Goal: Complete application form: Complete application form

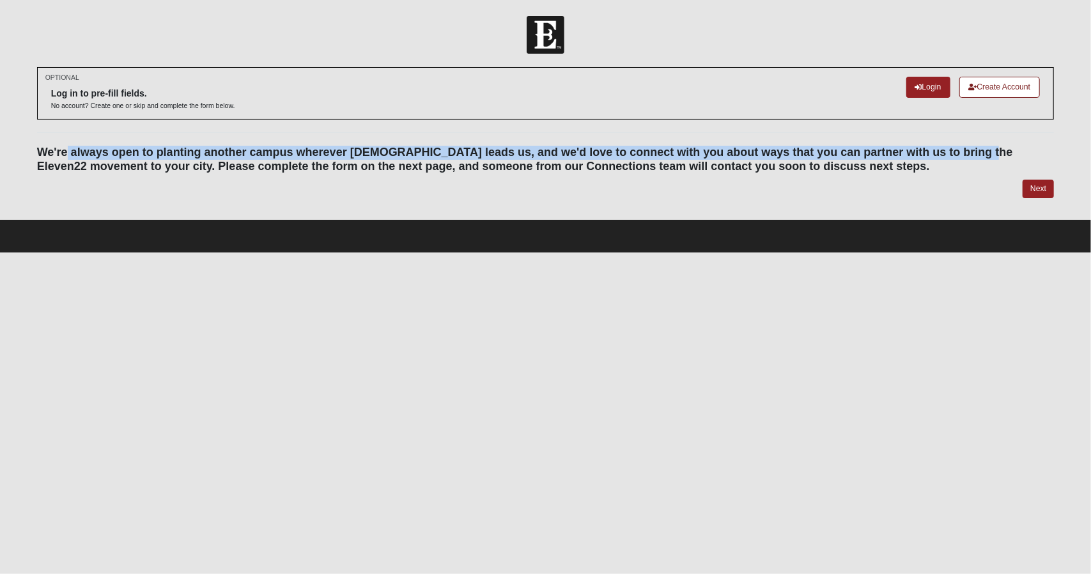
drag, startPoint x: 151, startPoint y: 153, endPoint x: 987, endPoint y: 154, distance: 835.4
click at [986, 154] on h4 "We're always open to planting another campus wherever [DEMOGRAPHIC_DATA] leads …" at bounding box center [546, 159] width 1018 height 27
click at [987, 154] on h4 "We're always open to planting another campus wherever [DEMOGRAPHIC_DATA] leads …" at bounding box center [546, 159] width 1018 height 27
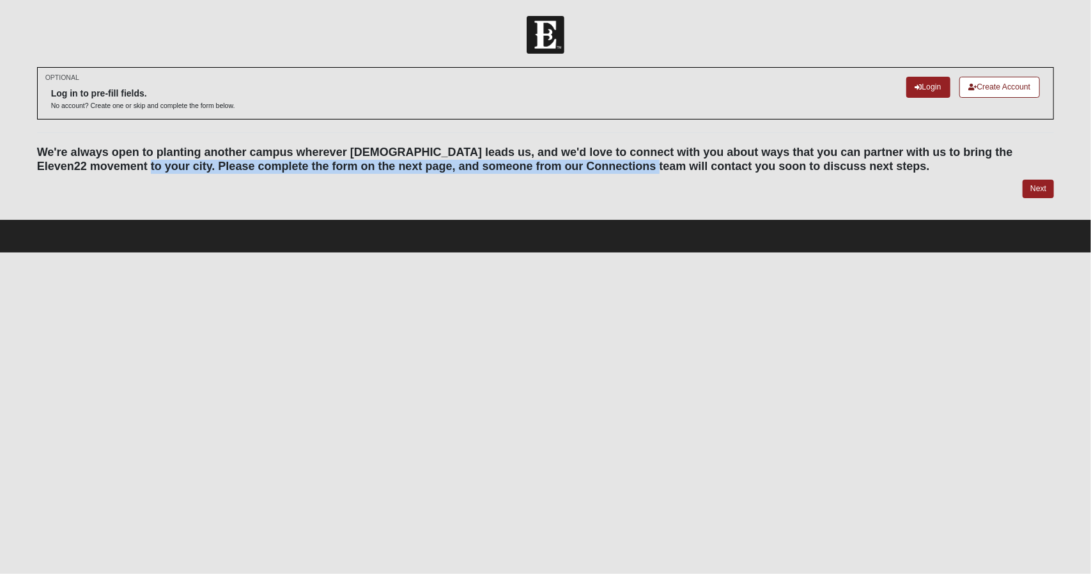
drag, startPoint x: 146, startPoint y: 169, endPoint x: 612, endPoint y: 173, distance: 466.6
click at [612, 173] on h4 "We're always open to planting another campus wherever [DEMOGRAPHIC_DATA] leads …" at bounding box center [546, 159] width 1018 height 27
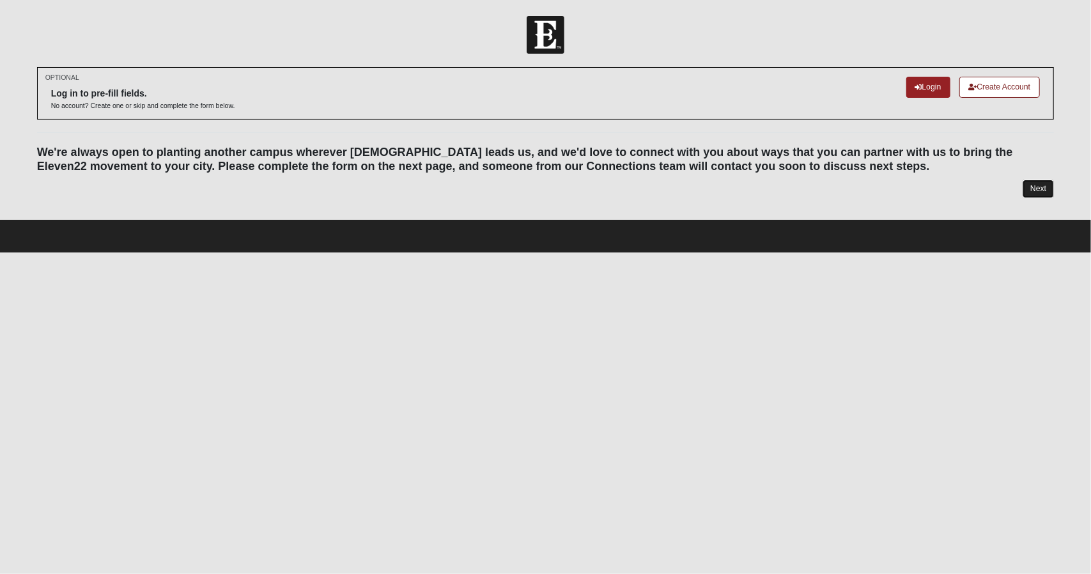
click at [1032, 190] on link "Next" at bounding box center [1038, 189] width 31 height 19
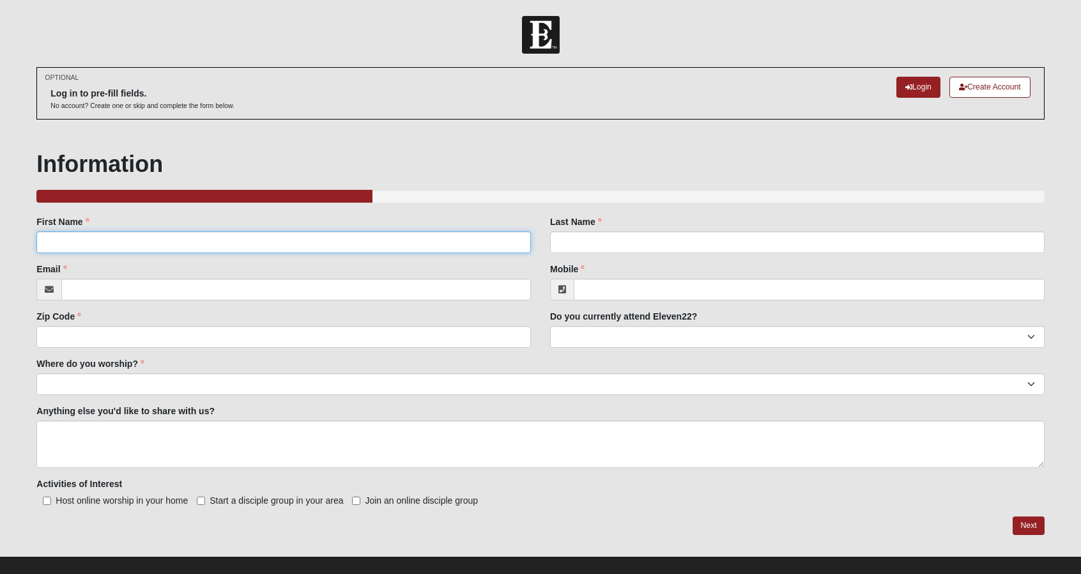
click at [274, 238] on input "First Name" at bounding box center [283, 242] width 495 height 22
type input "[PERSON_NAME]"
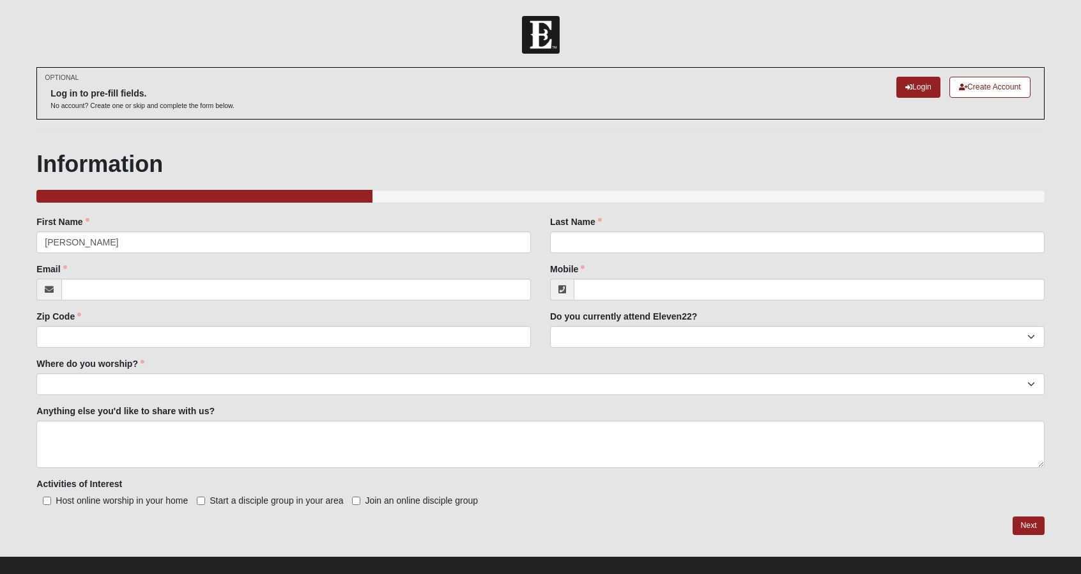
type input "Hill"
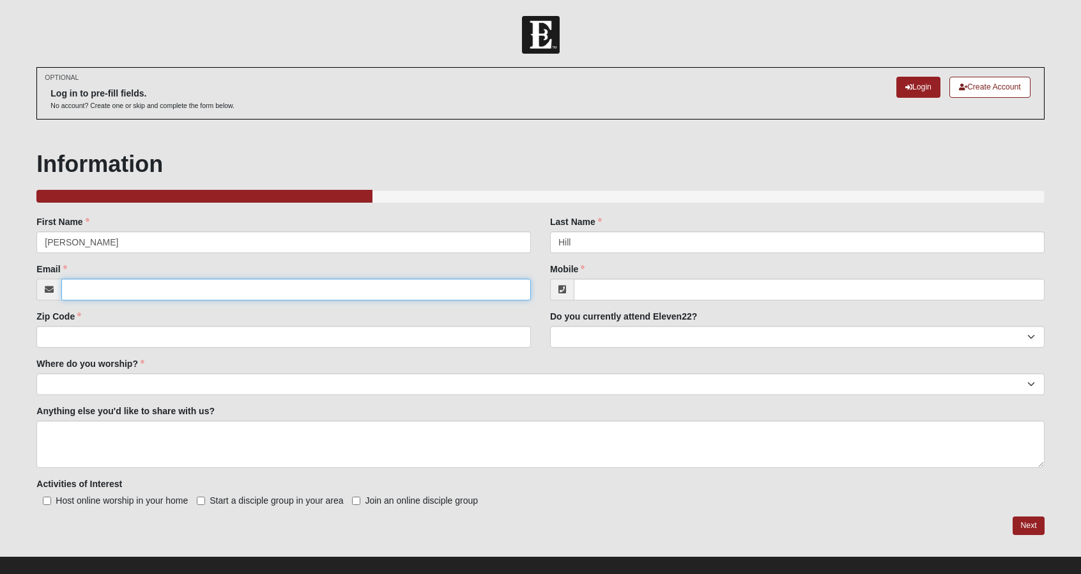
type input "[EMAIL_ADDRESS][DOMAIN_NAME]"
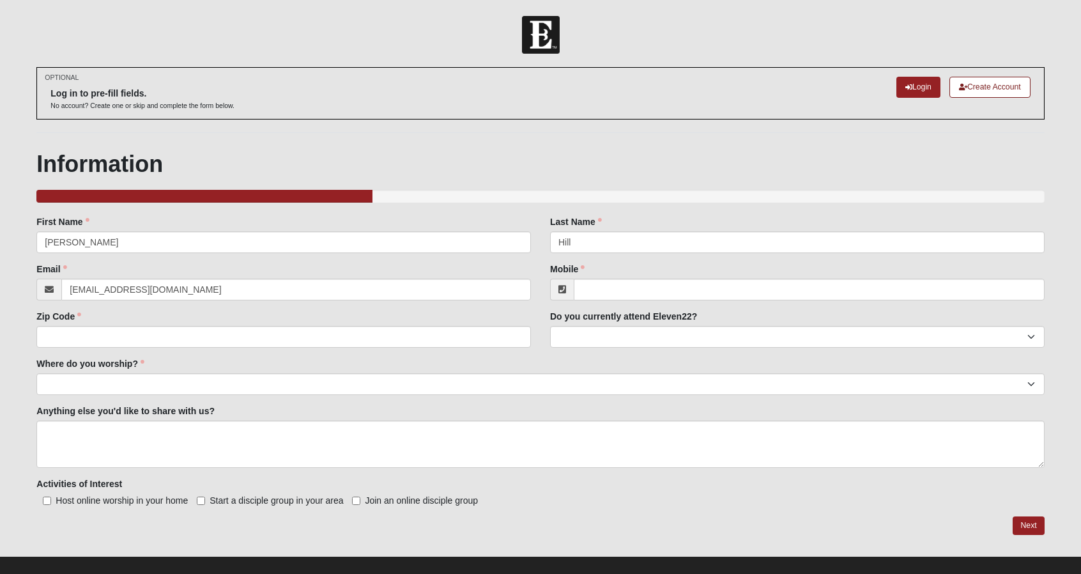
type input "3868486171"
type input "32724"
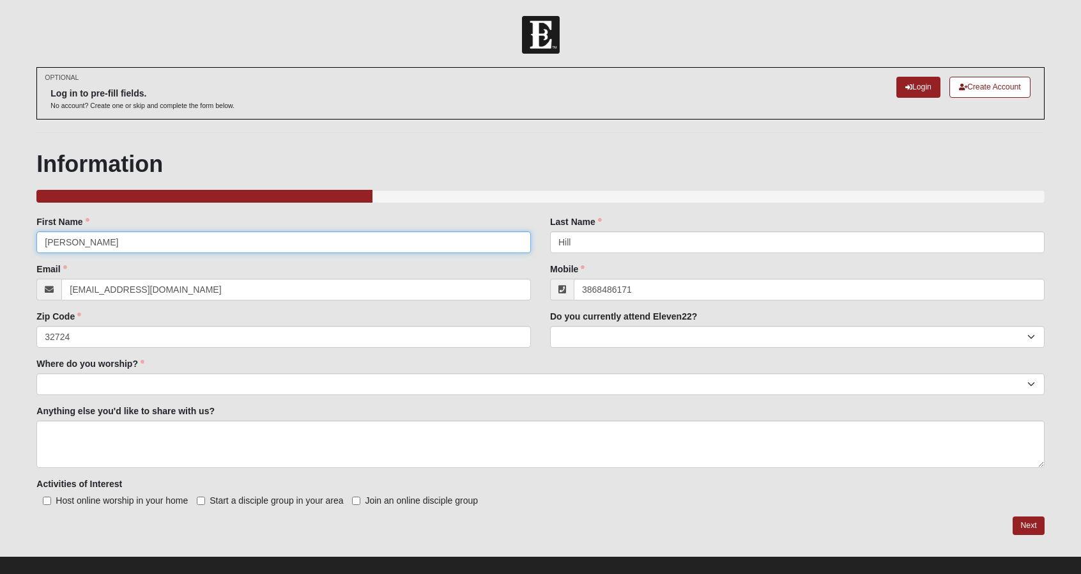
type input "[PHONE_NUMBER]"
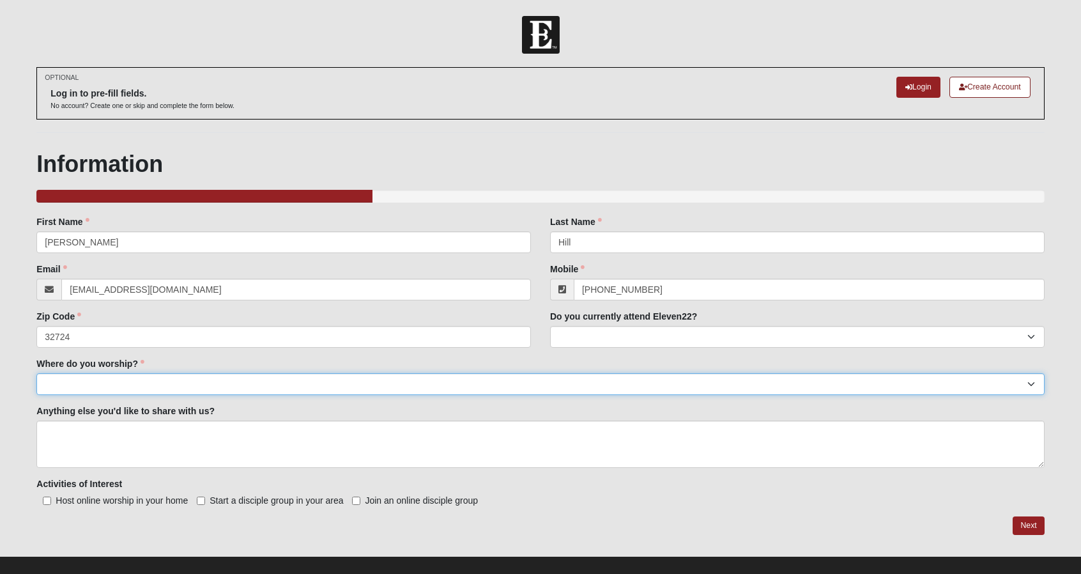
click at [201, 384] on select "Arlington Baymeadows Eleven22 Online [PERSON_NAME][GEOGRAPHIC_DATA] Jesup [GEOG…" at bounding box center [540, 384] width 1008 height 22
select select "14"
click at [36, 373] on select "Arlington Baymeadows Eleven22 Online [PERSON_NAME][GEOGRAPHIC_DATA] Jesup [GEOG…" at bounding box center [540, 384] width 1008 height 22
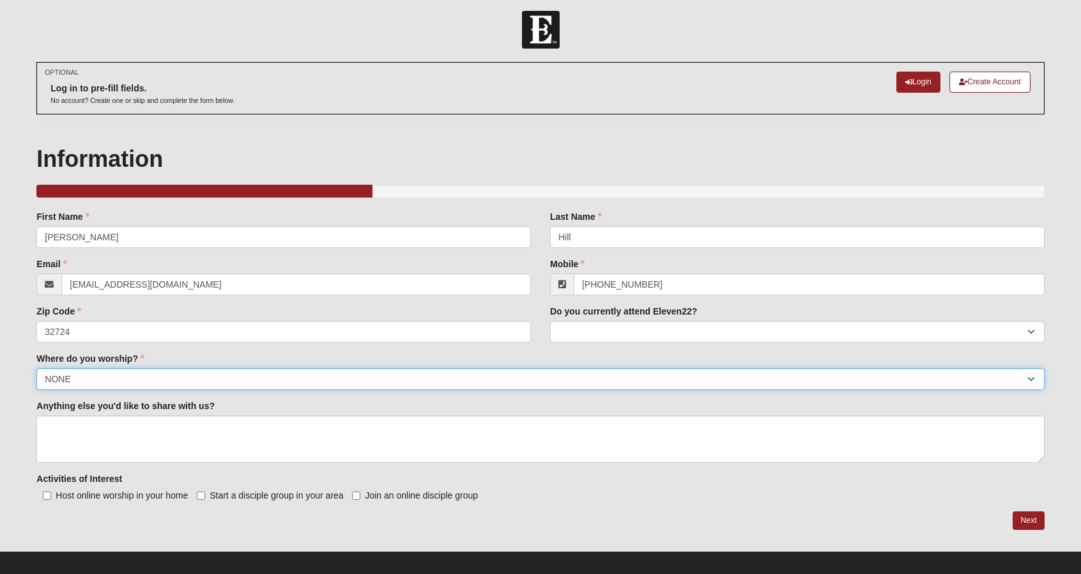
scroll to position [14, 0]
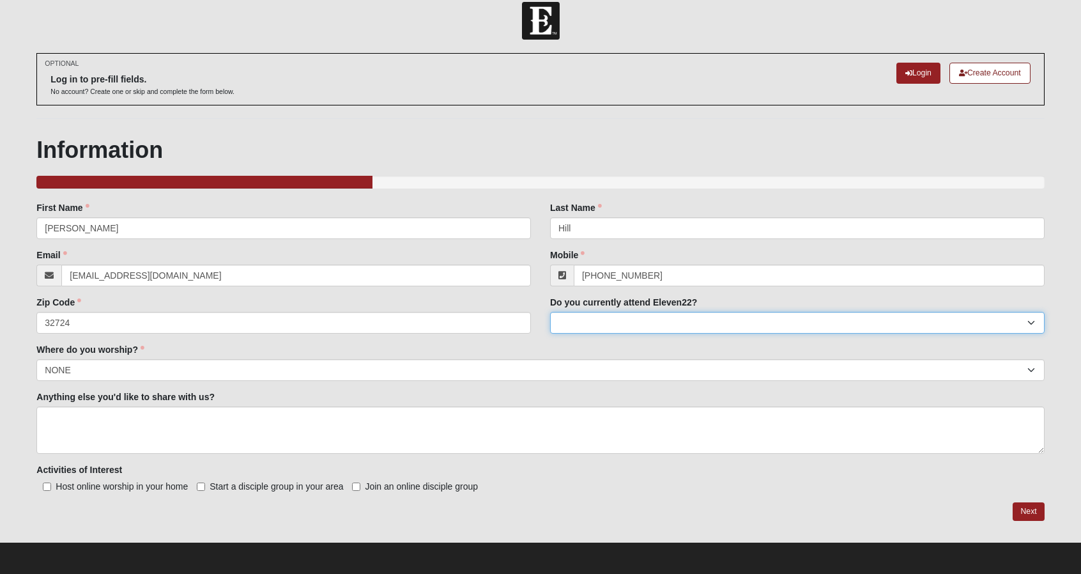
click at [670, 322] on select "Yes No" at bounding box center [797, 323] width 495 height 22
select select "No"
click at [550, 312] on select "Yes No" at bounding box center [797, 323] width 495 height 22
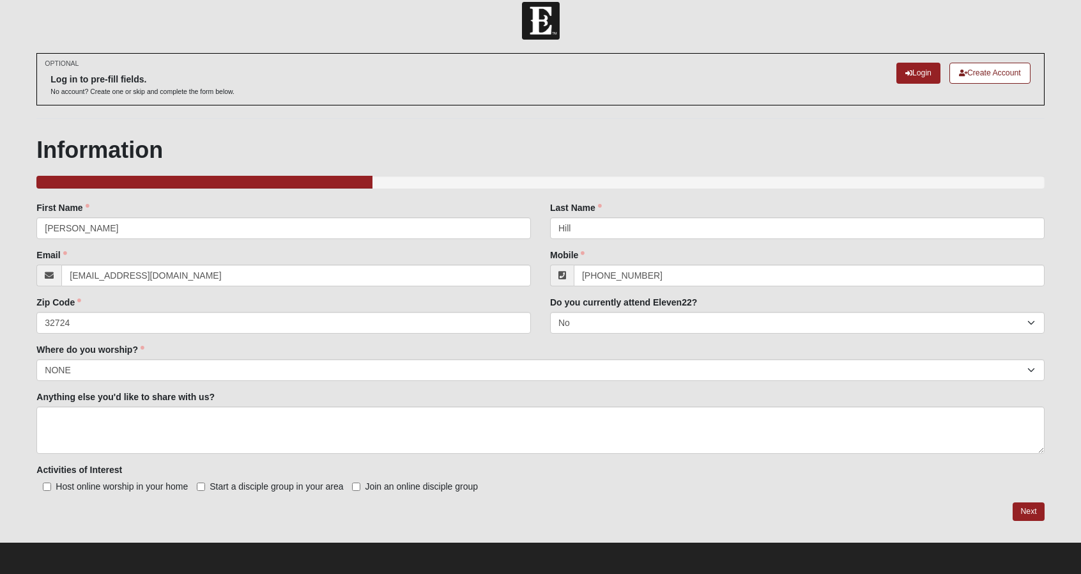
click at [244, 488] on span "Start a disciple group in your area" at bounding box center [277, 486] width 134 height 10
click at [205, 488] on input "Start a disciple group in your area" at bounding box center [201, 487] width 8 height 8
checkbox input "true"
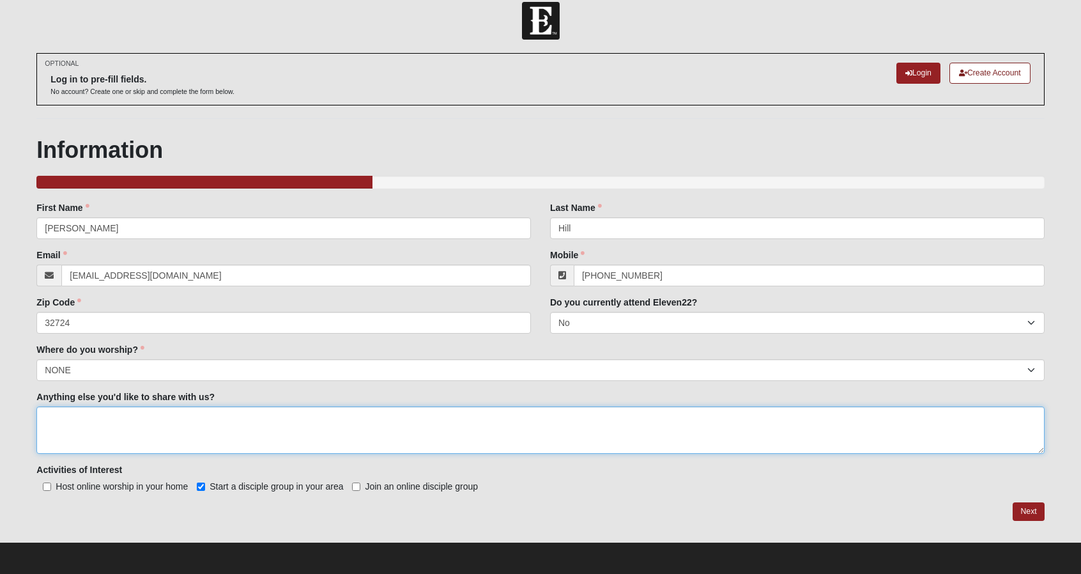
click at [185, 431] on textarea "Anything else you'd like to share with us?" at bounding box center [540, 430] width 1008 height 47
drag, startPoint x: 172, startPoint y: 420, endPoint x: 129, endPoint y: 411, distance: 43.7
click at [128, 411] on textarea "I live in [GEOGRAPHIC_DATA], [GEOGRAPHIC_DATA]. I went to" at bounding box center [540, 430] width 1008 height 47
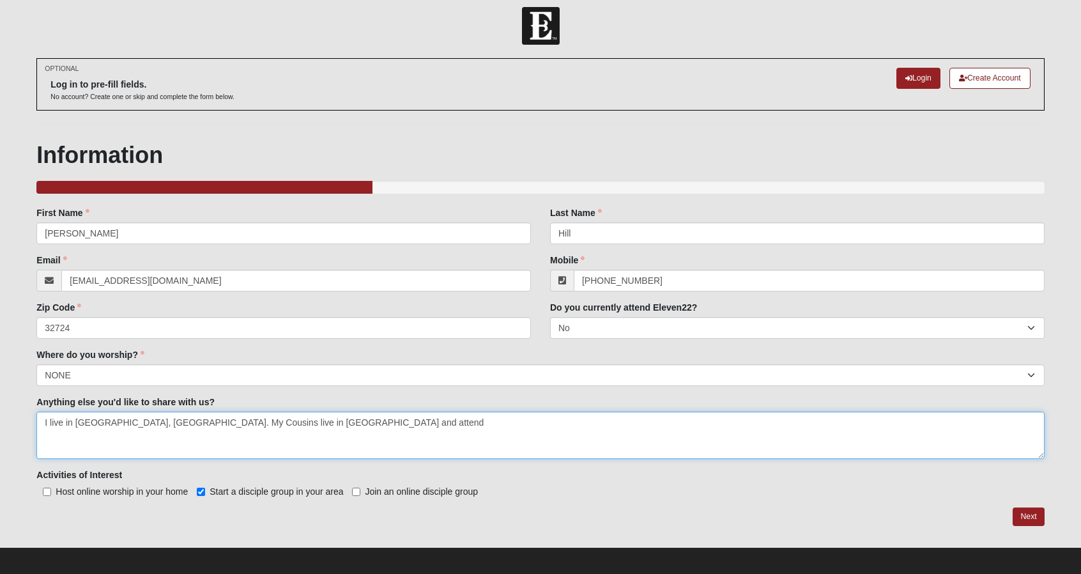
scroll to position [0, 0]
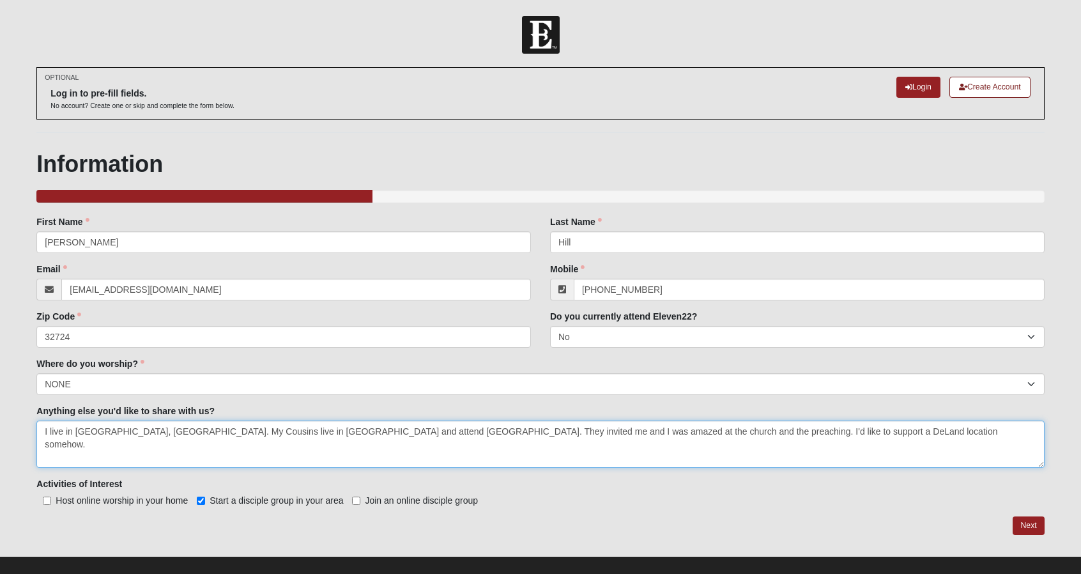
type textarea "I live in [GEOGRAPHIC_DATA], [GEOGRAPHIC_DATA]. My Cousins live in [GEOGRAPHIC_…"
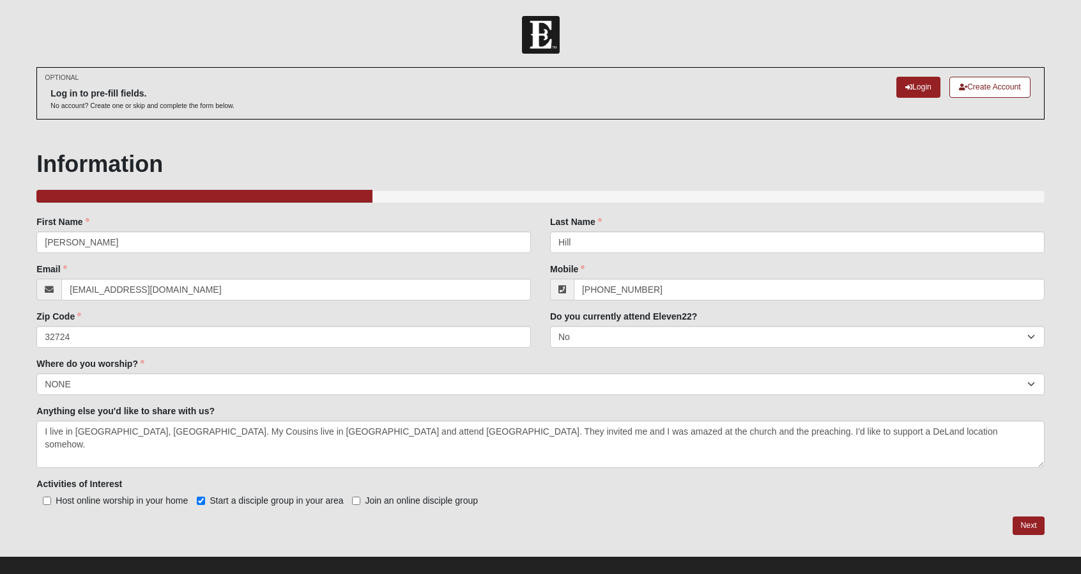
click at [388, 502] on span "Join an online disciple group" at bounding box center [421, 500] width 113 height 10
click at [360, 502] on input "Join an online disciple group" at bounding box center [356, 501] width 8 height 8
checkbox input "true"
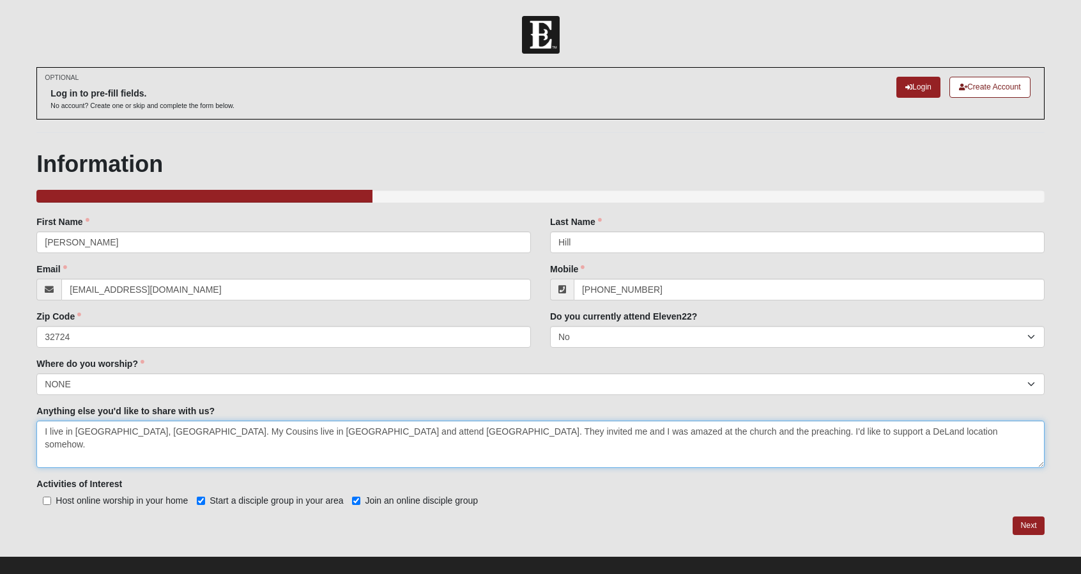
click at [864, 434] on textarea "I live in [GEOGRAPHIC_DATA], [GEOGRAPHIC_DATA]. My Cousins live in [GEOGRAPHIC_…" at bounding box center [540, 444] width 1008 height 47
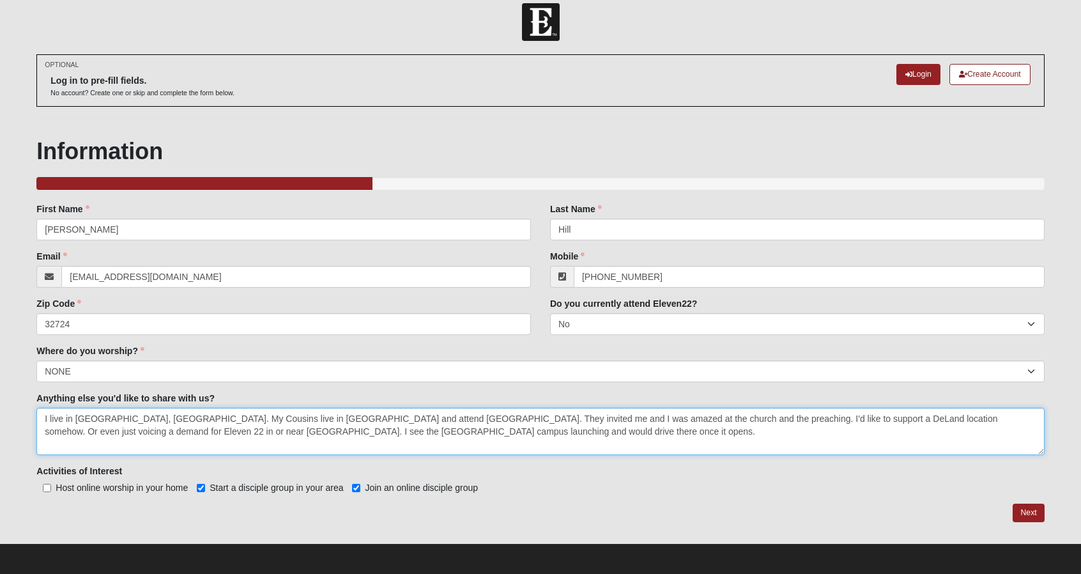
scroll to position [14, 0]
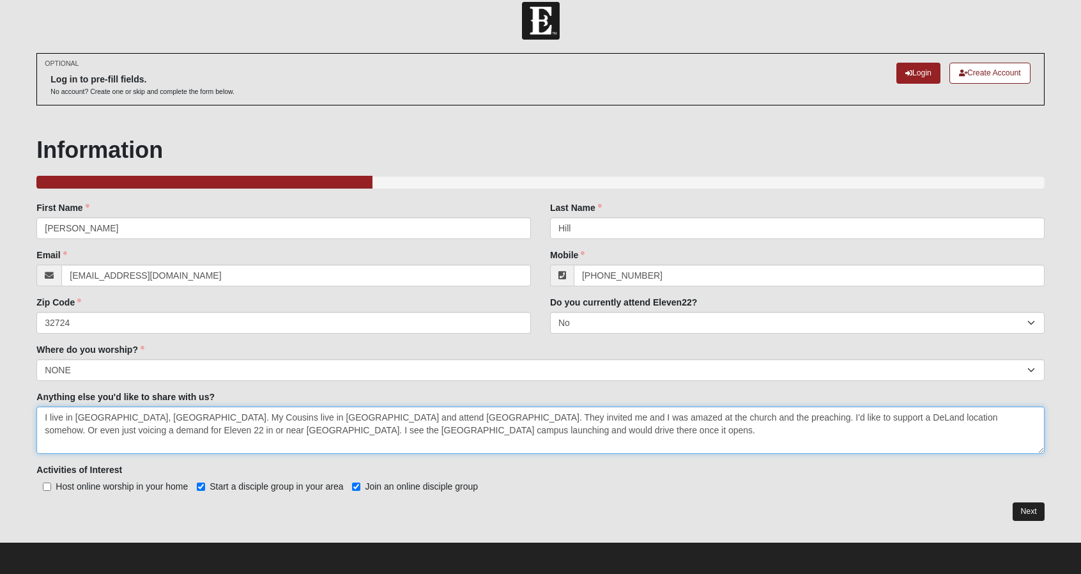
type textarea "I live in [GEOGRAPHIC_DATA], [GEOGRAPHIC_DATA]. My Cousins live in [GEOGRAPHIC_…"
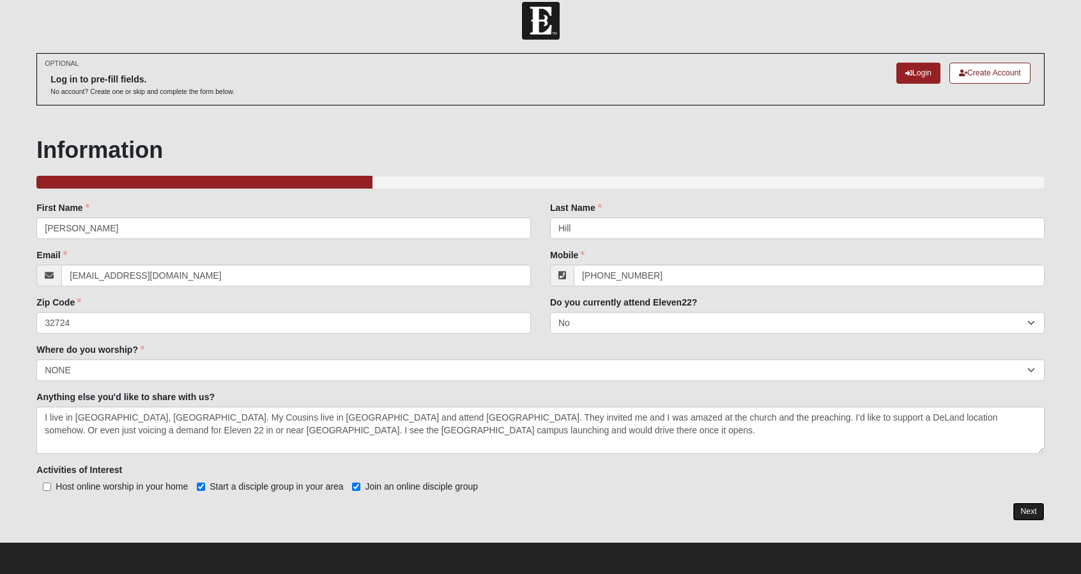
click at [1024, 507] on link "Next" at bounding box center [1028, 511] width 31 height 19
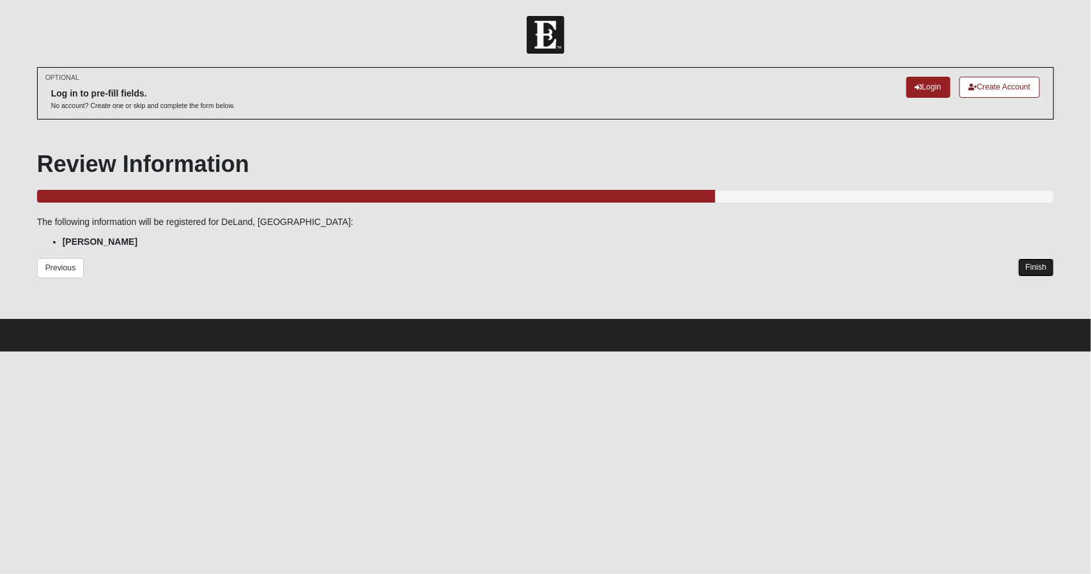
click at [1032, 266] on link "Finish" at bounding box center [1036, 267] width 36 height 19
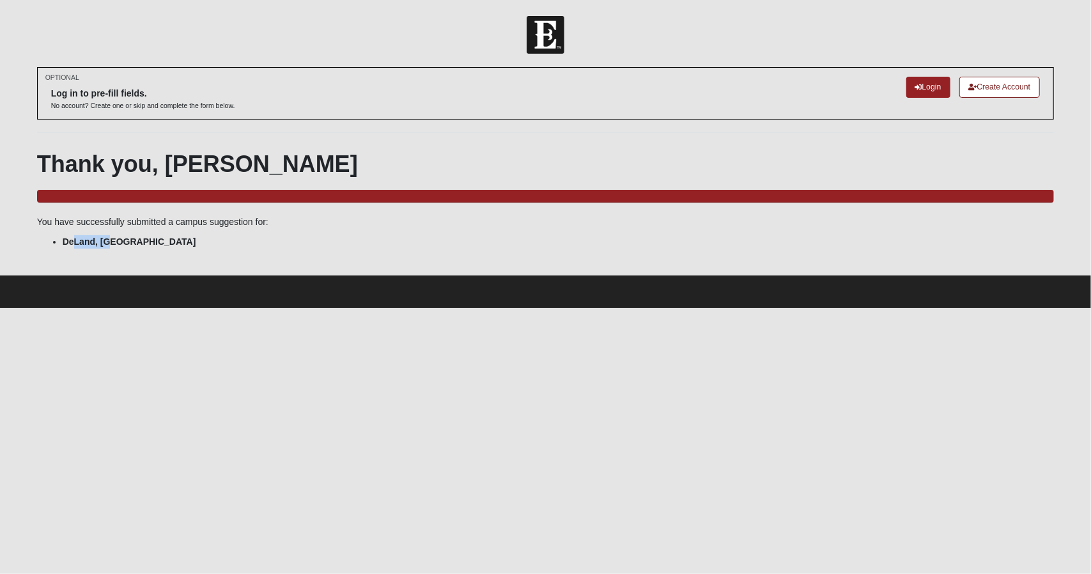
drag, startPoint x: 74, startPoint y: 240, endPoint x: 116, endPoint y: 237, distance: 42.3
click at [116, 237] on li "DeLand, [GEOGRAPHIC_DATA]" at bounding box center [559, 241] width 992 height 13
drag, startPoint x: 162, startPoint y: 221, endPoint x: 265, endPoint y: 221, distance: 103.5
click at [265, 221] on p "You have successfully submitted a campus suggestion for:" at bounding box center [546, 221] width 1018 height 13
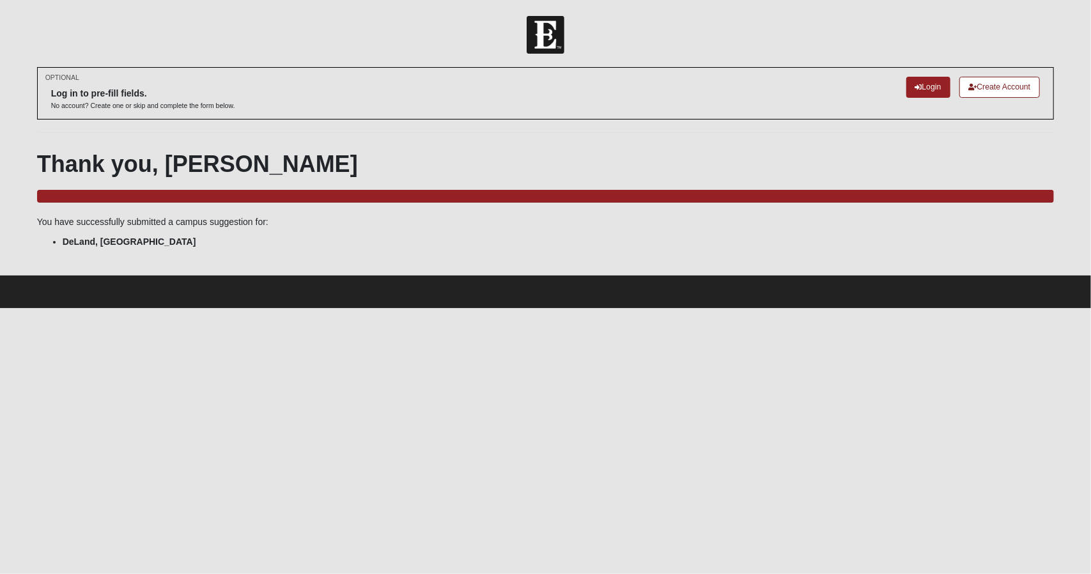
click at [265, 221] on p "You have successfully submitted a campus suggestion for:" at bounding box center [546, 221] width 1018 height 13
drag, startPoint x: 68, startPoint y: 240, endPoint x: 95, endPoint y: 240, distance: 26.8
click at [95, 240] on strong "DeLand, [GEOGRAPHIC_DATA]" at bounding box center [130, 241] width 134 height 10
